Goal: Task Accomplishment & Management: Manage account settings

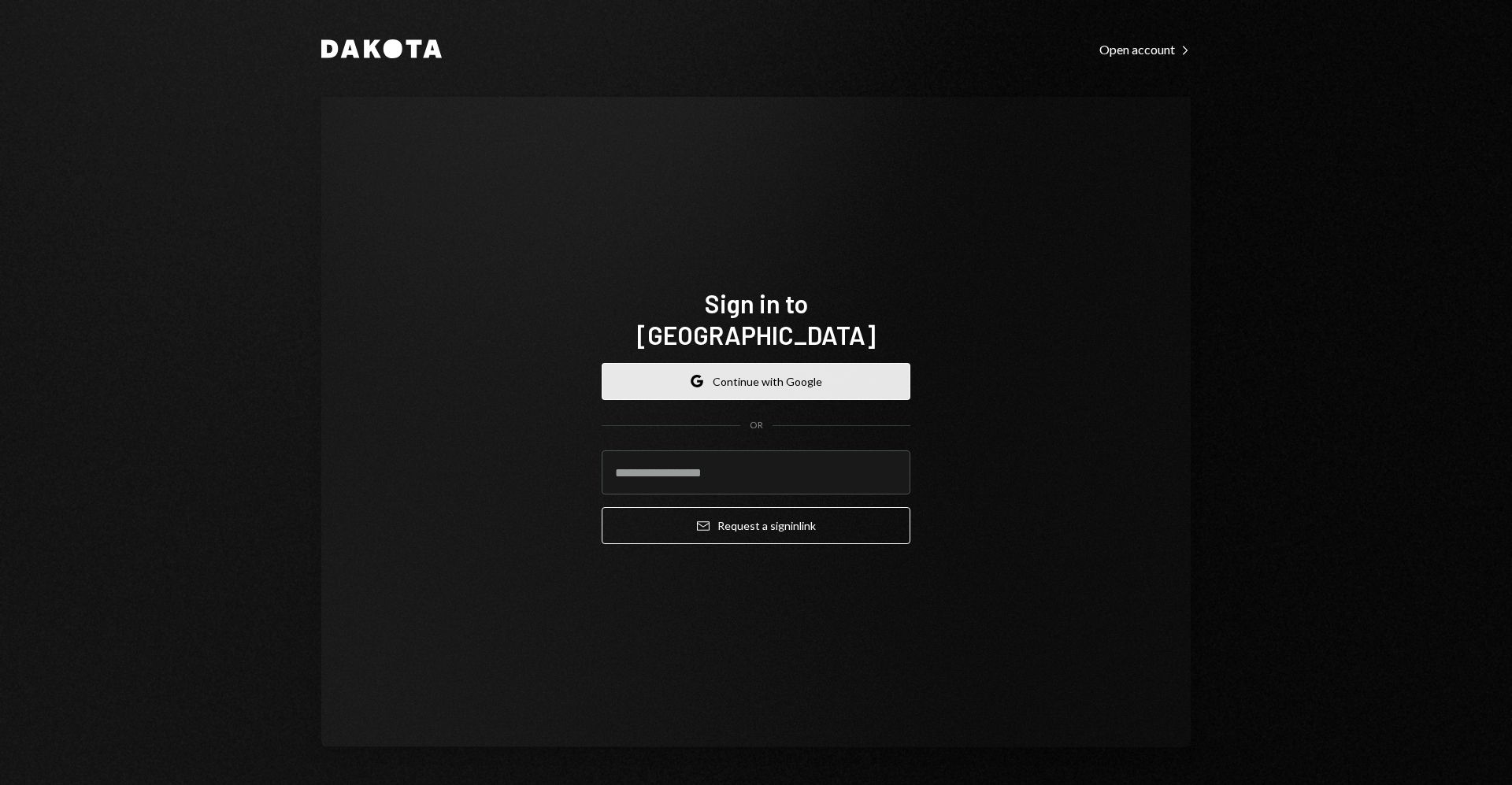
click at [823, 363] on button "Google Continue with Google" at bounding box center [756, 381] width 309 height 37
click at [903, 363] on button "Google Continue with Google" at bounding box center [756, 381] width 309 height 37
click at [827, 363] on button "Google Continue with Google" at bounding box center [756, 381] width 309 height 37
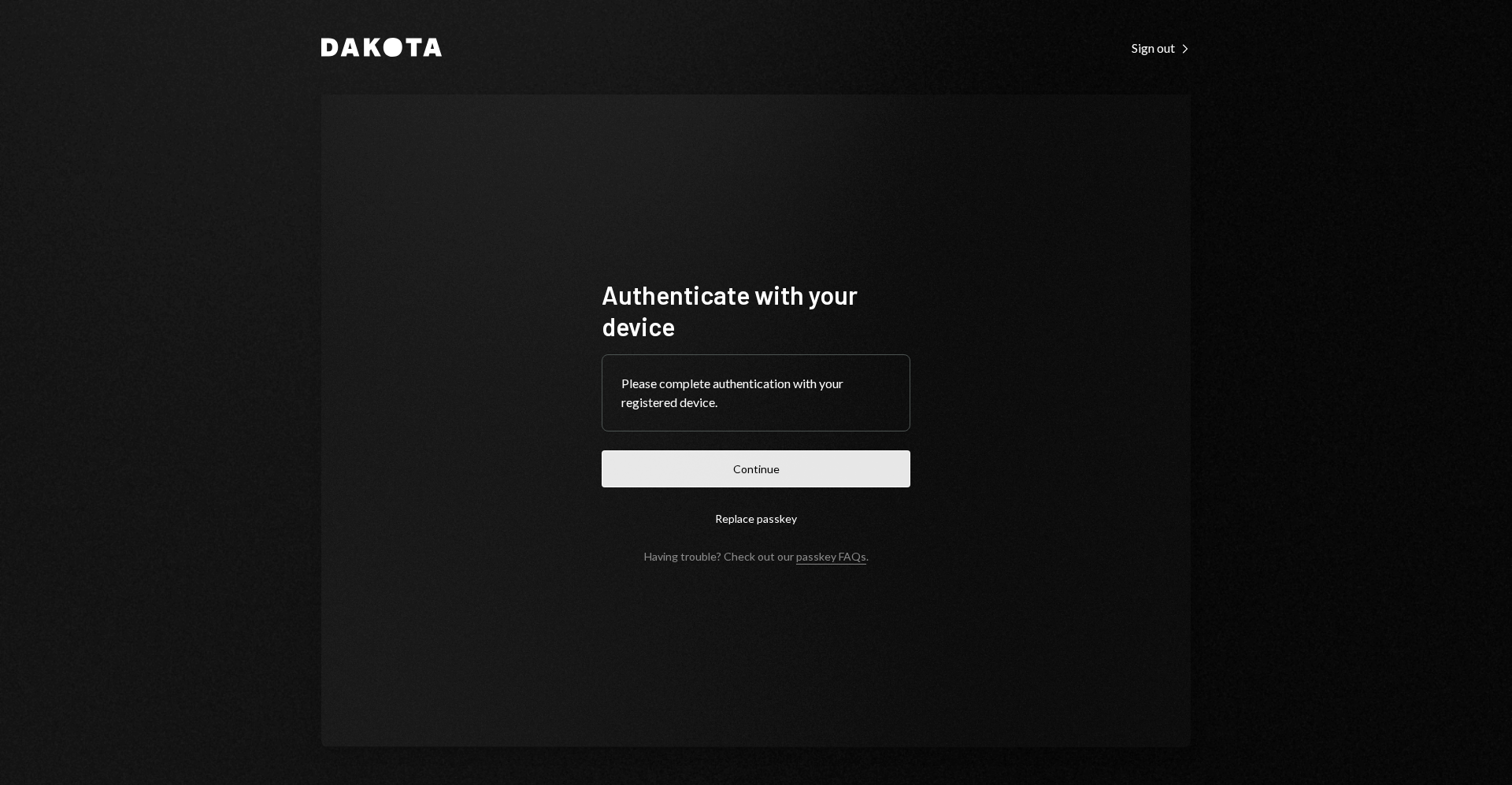
click at [819, 459] on button "Continue" at bounding box center [756, 469] width 309 height 37
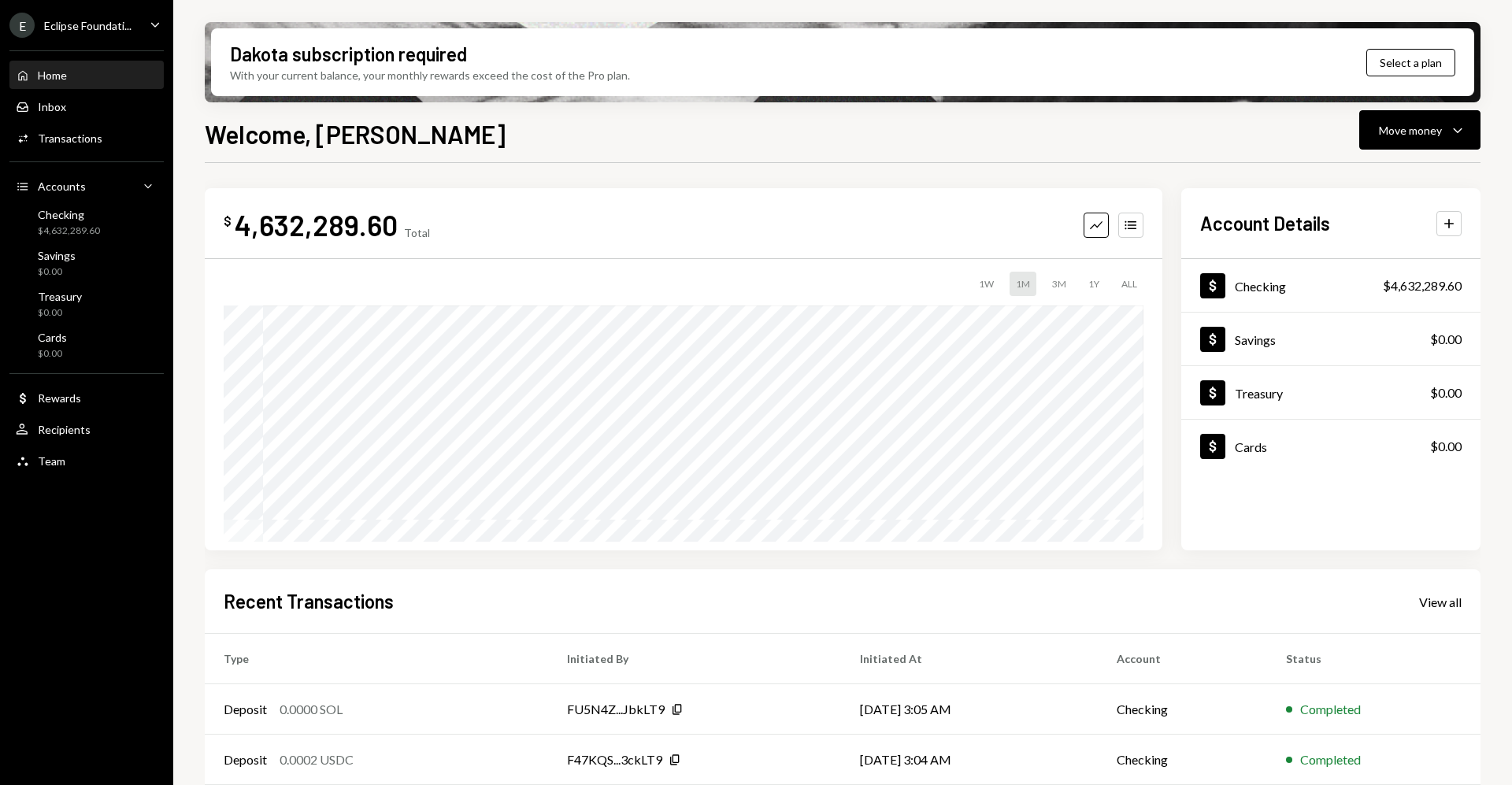
click at [81, 27] on div "Eclipse Foundati..." at bounding box center [87, 26] width 87 height 14
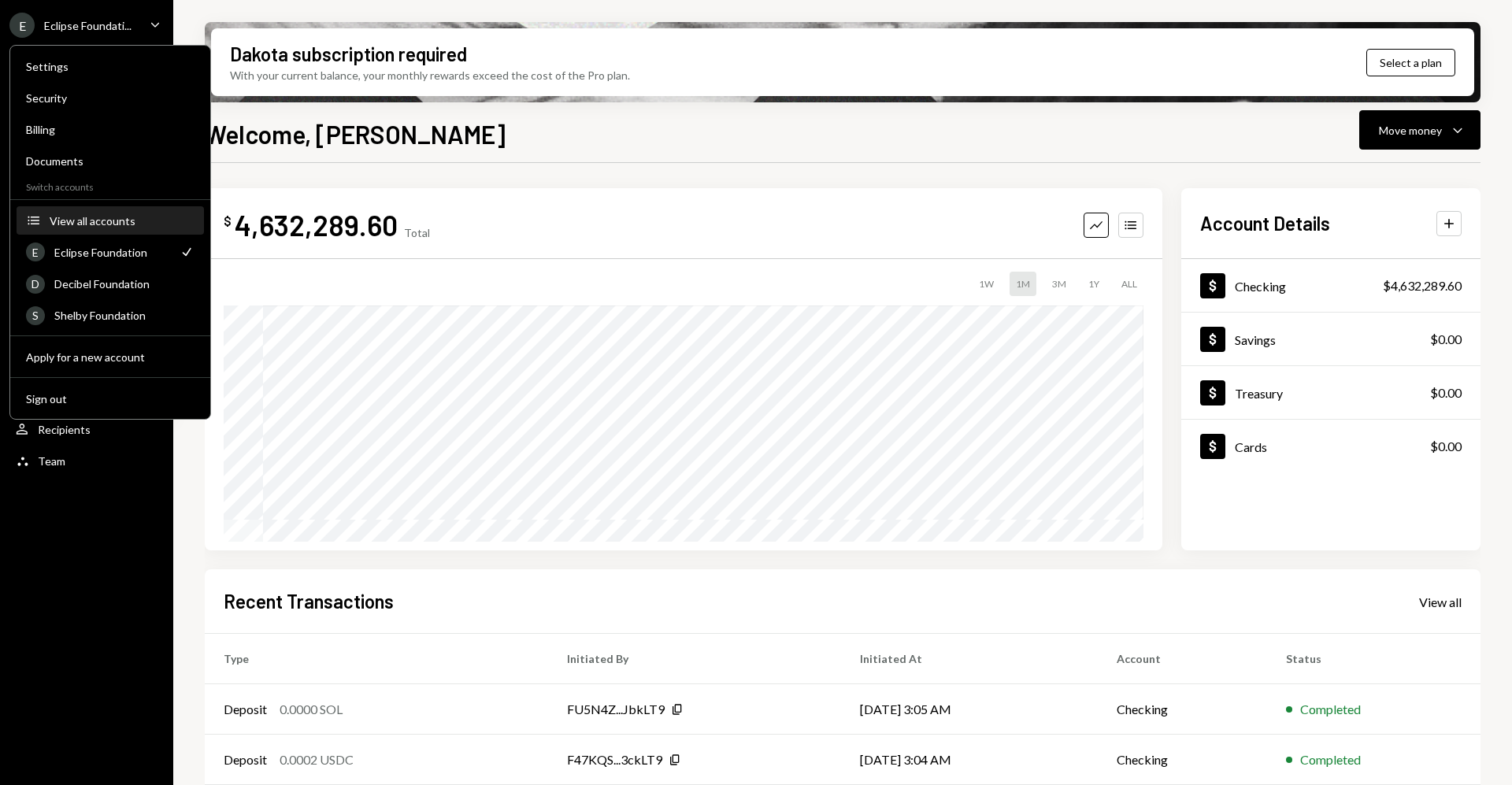
click at [97, 229] on button "Accounts View all accounts" at bounding box center [110, 221] width 188 height 28
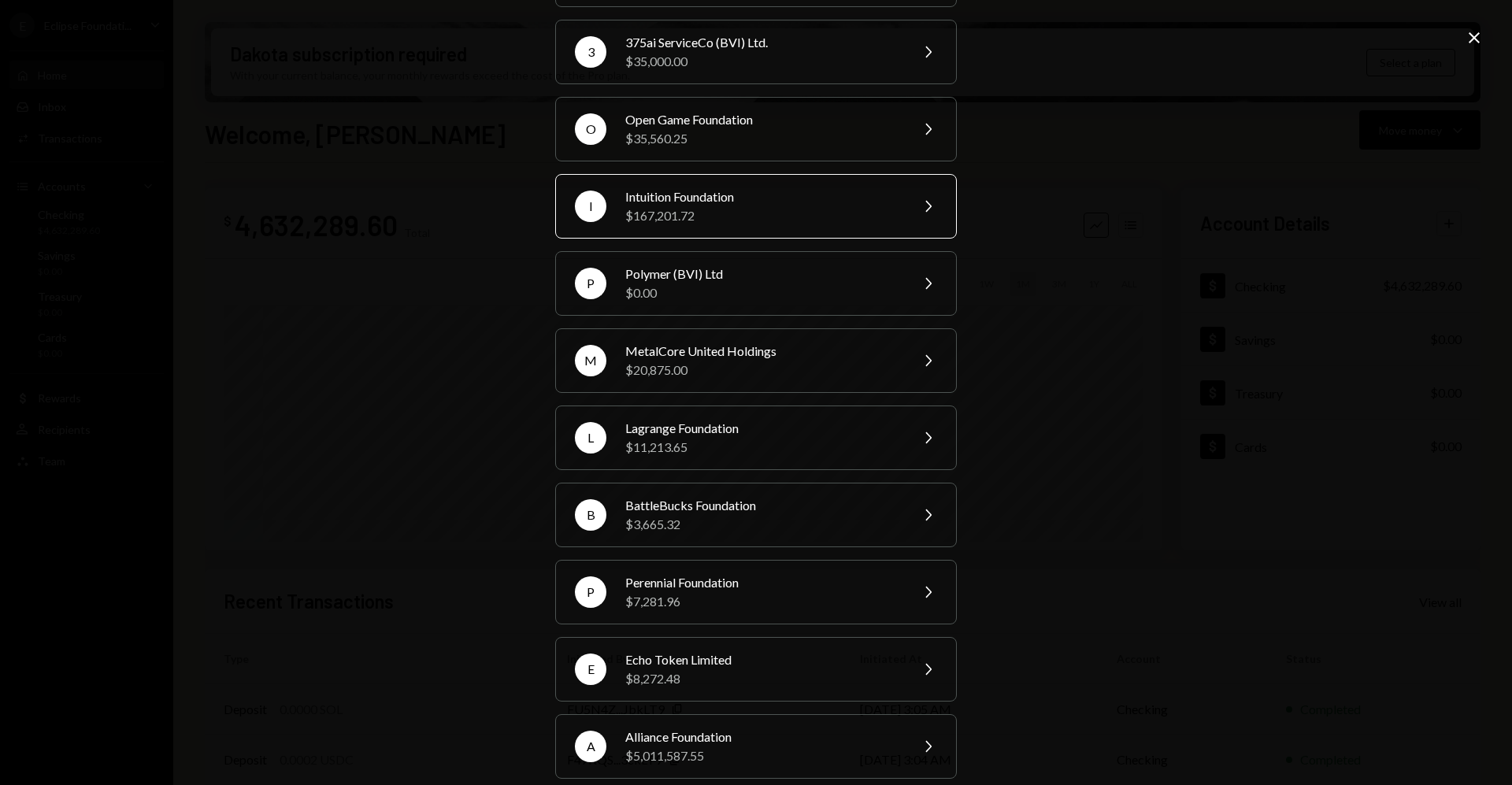
scroll to position [295, 0]
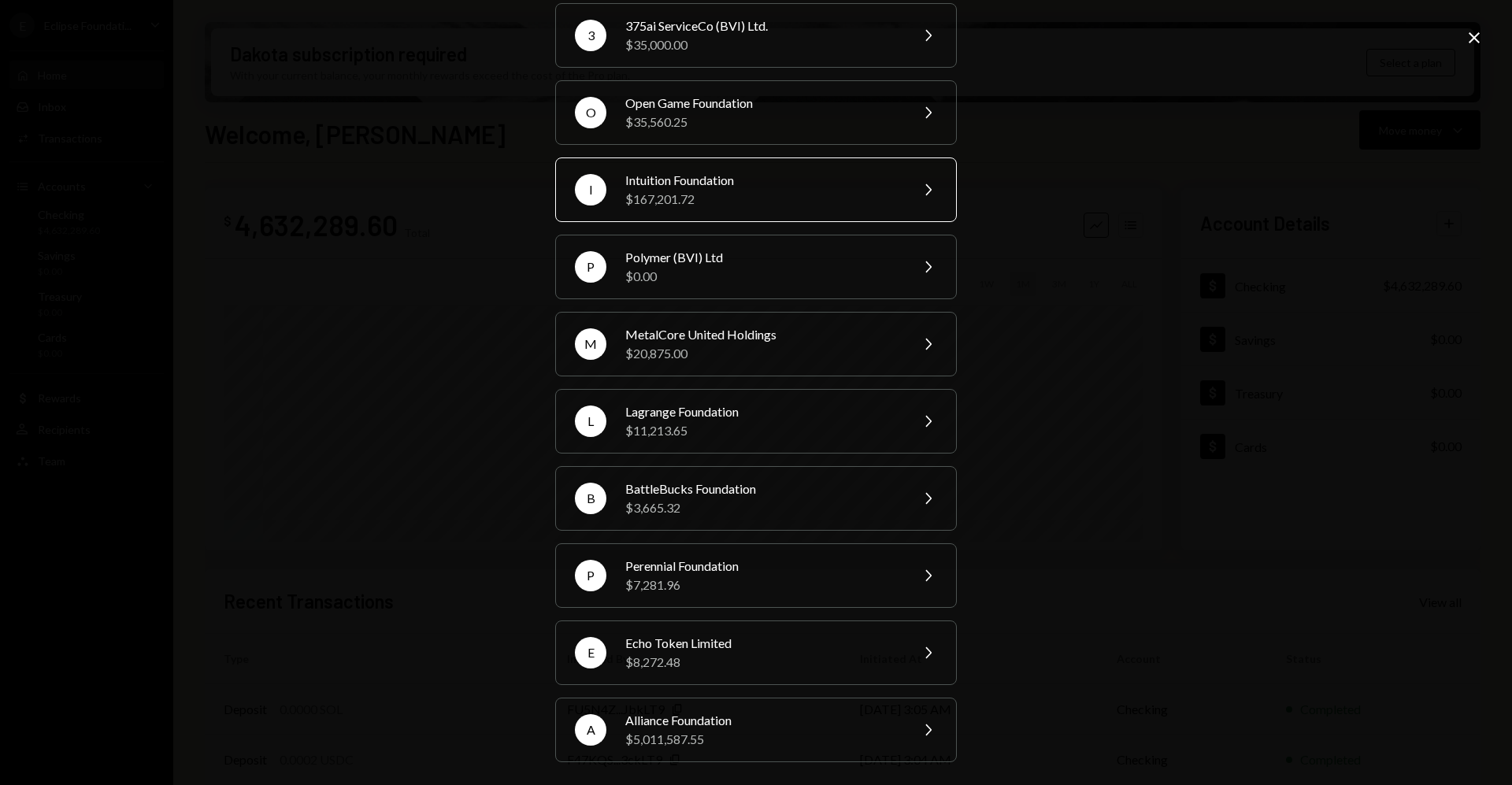
click at [734, 197] on div "$167,201.72" at bounding box center [761, 199] width 274 height 19
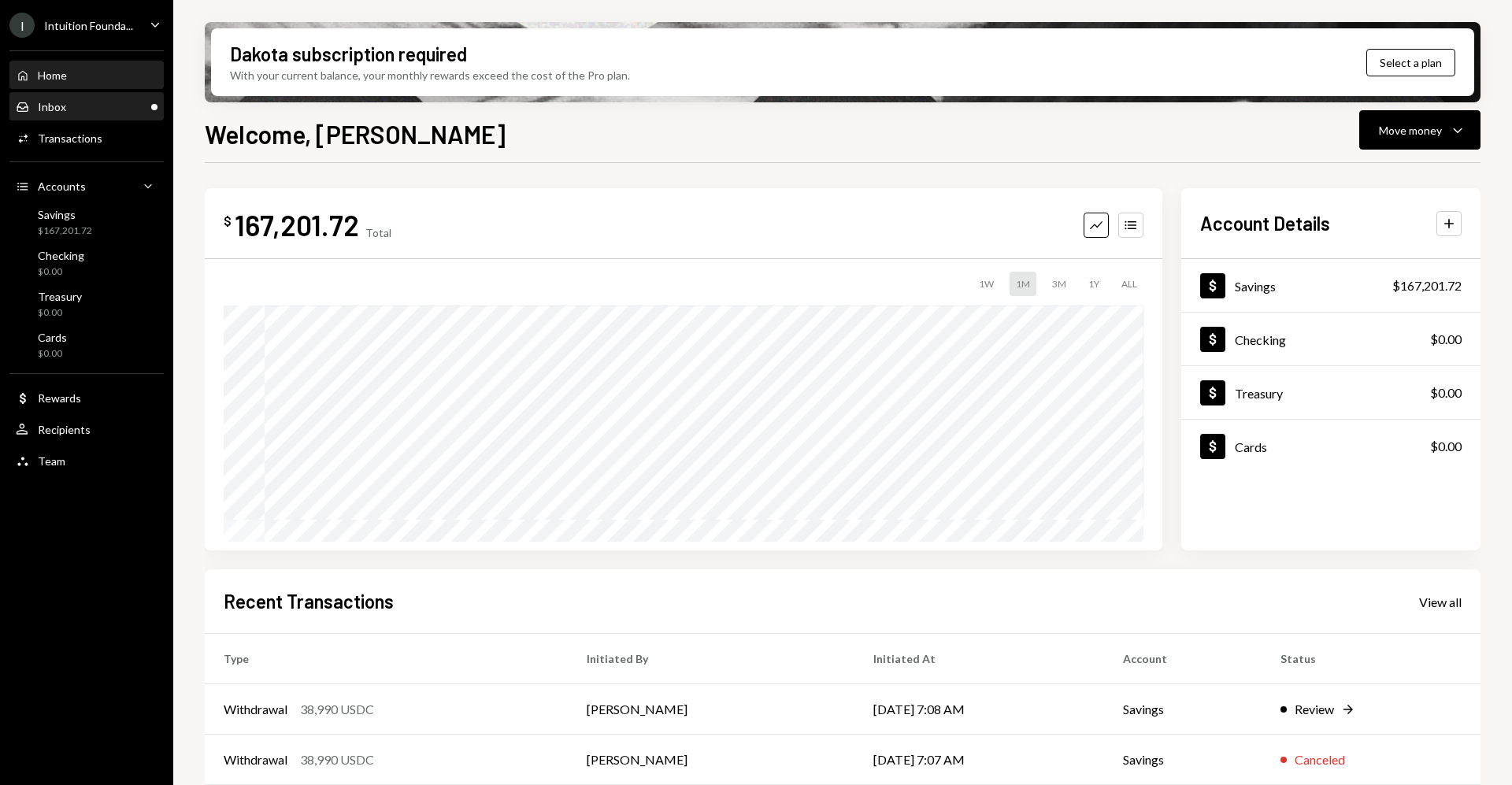
click at [107, 100] on div "Inbox Inbox" at bounding box center [86, 106] width 142 height 14
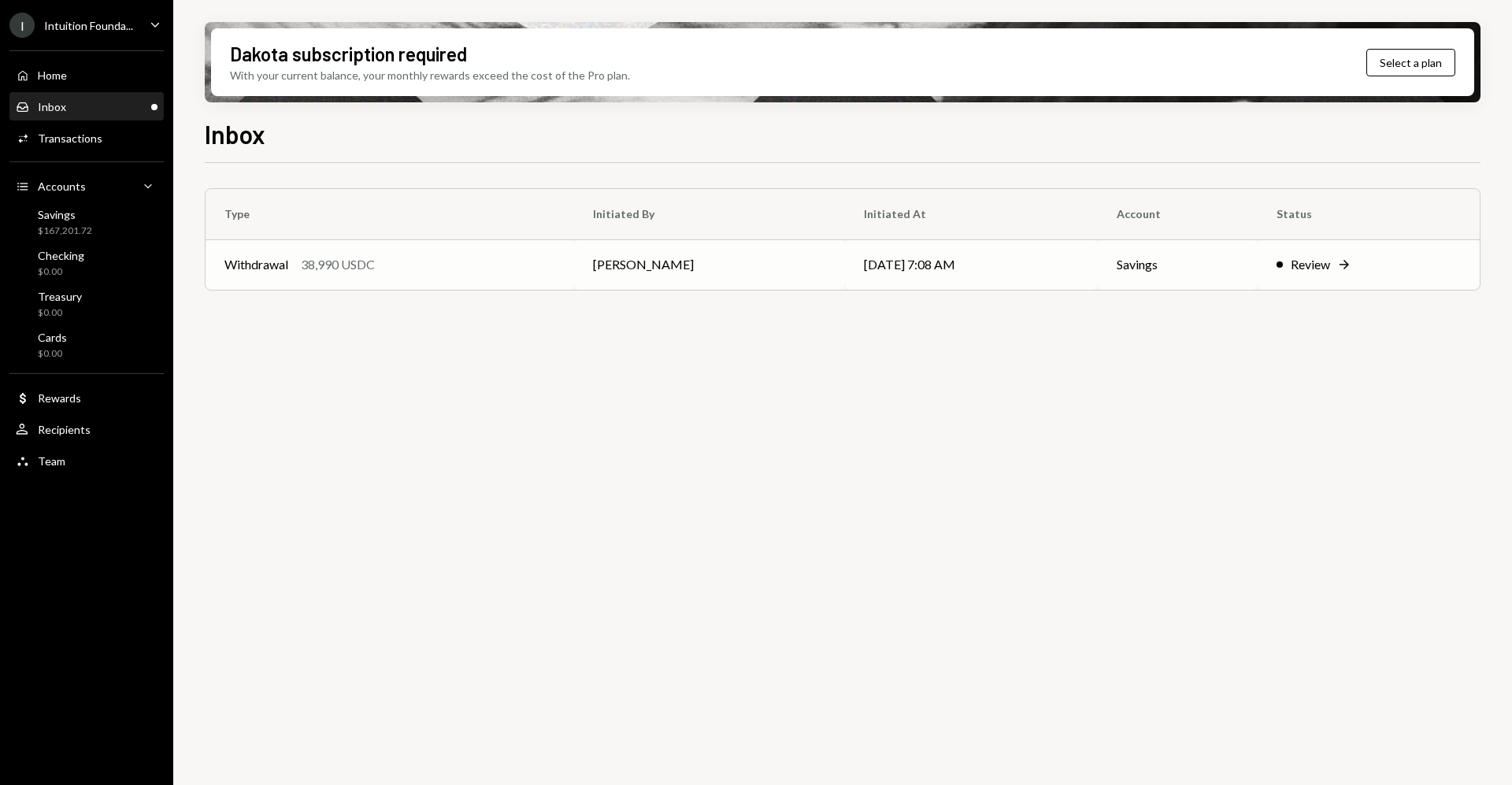
click at [565, 279] on td "Withdrawal 38,990 USDC" at bounding box center [389, 264] width 368 height 50
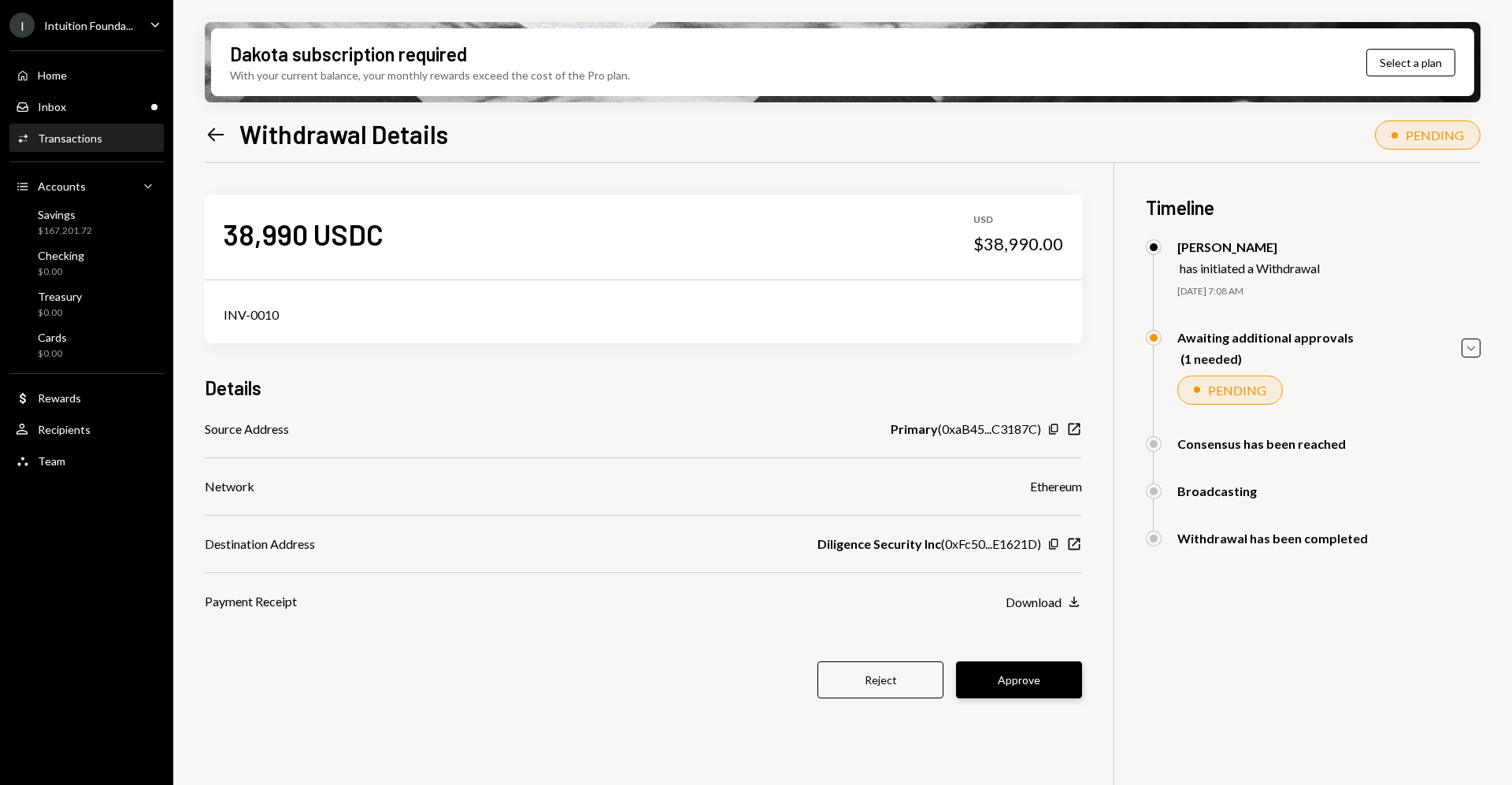
click at [1011, 678] on button "Approve" at bounding box center [1019, 680] width 126 height 37
